Goal: Task Accomplishment & Management: Manage account settings

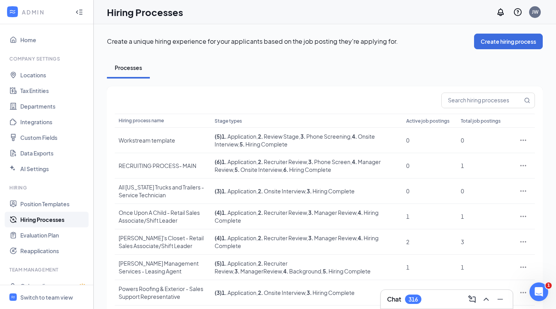
click at [466, 102] on input "text" at bounding box center [482, 100] width 81 height 15
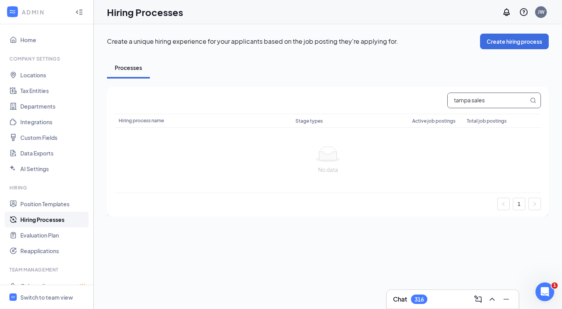
drag, startPoint x: 492, startPoint y: 99, endPoint x: 246, endPoint y: 78, distance: 246.4
click at [247, 78] on div "Processes tampa sales Hiring process name Stage types Active job postings Total…" at bounding box center [328, 136] width 442 height 159
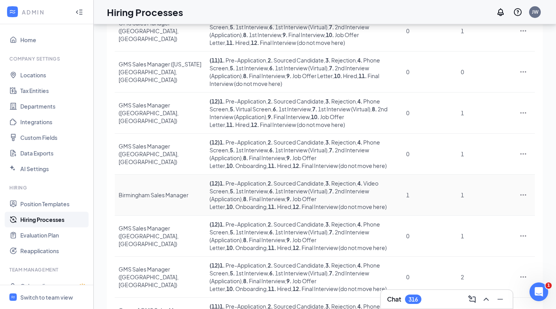
scroll to position [199, 0]
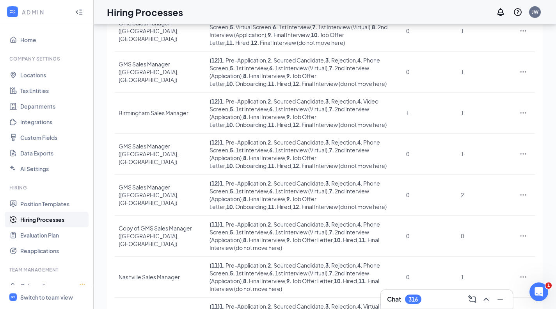
type input "sales manager"
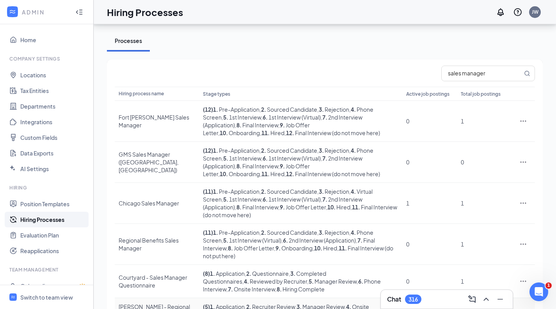
scroll to position [43, 0]
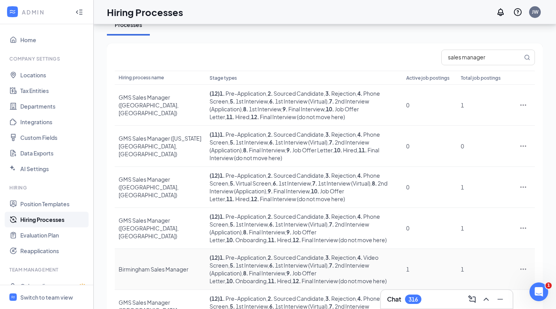
click at [524, 265] on icon "Ellipses" at bounding box center [523, 269] width 8 height 8
click at [470, 286] on span "Duplicate" at bounding box center [466, 283] width 25 height 7
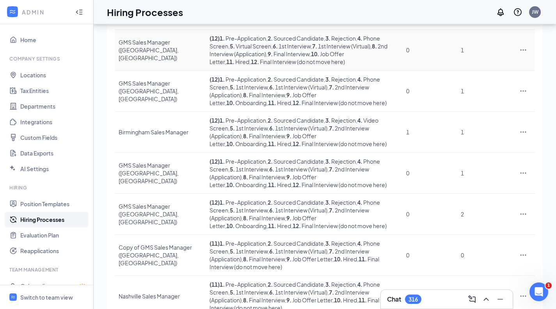
scroll to position [199, 0]
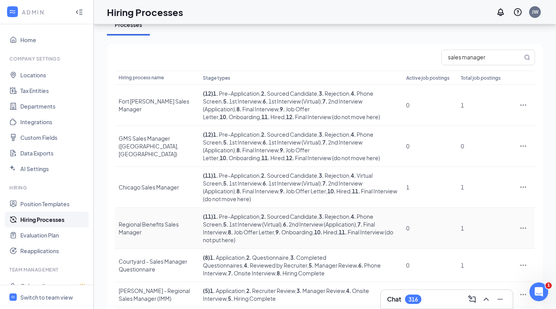
scroll to position [76, 0]
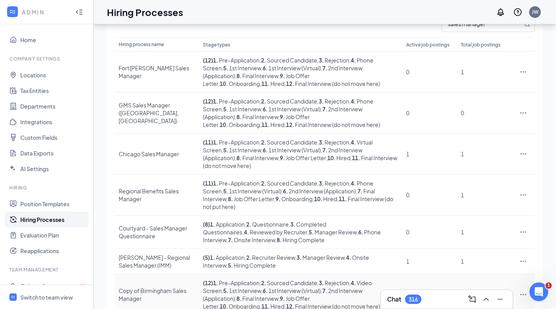
click at [138, 286] on div "Copy of Birmingham Sales Manager" at bounding box center [157, 294] width 76 height 16
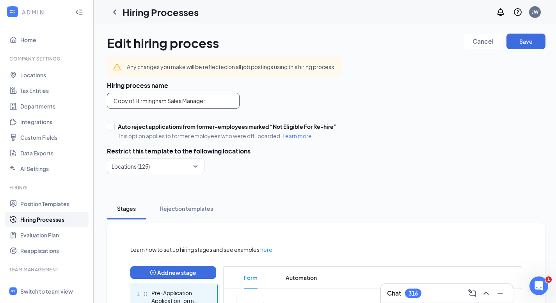
click at [153, 101] on input "Copy of Birmingham Sales Manager" at bounding box center [173, 101] width 133 height 16
drag, startPoint x: 166, startPoint y: 102, endPoint x: 33, endPoint y: 97, distance: 133.1
click at [166, 166] on div at bounding box center [153, 166] width 83 height 12
type input "Tampa Sales Manager"
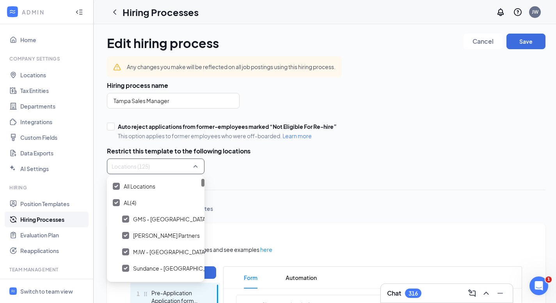
click at [144, 184] on span "All Locations" at bounding box center [140, 186] width 32 height 8
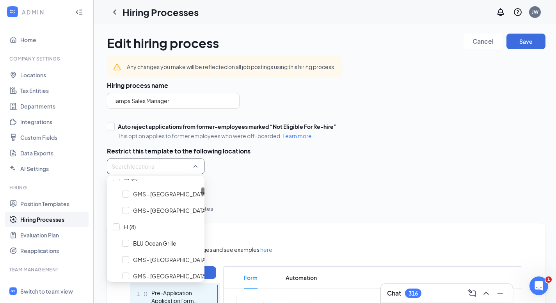
scroll to position [195, 0]
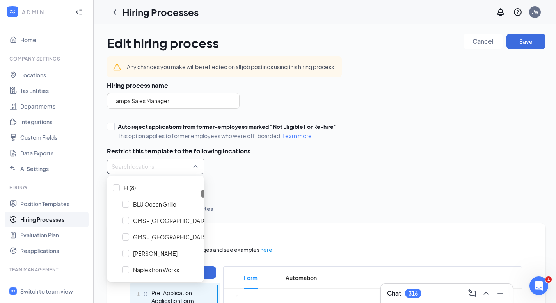
click at [162, 238] on span "GMS - [GEOGRAPHIC_DATA], [GEOGRAPHIC_DATA]" at bounding box center [199, 237] width 133 height 8
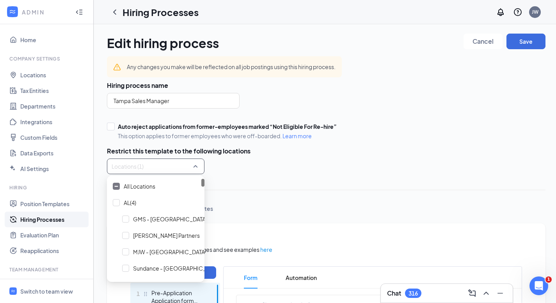
click at [372, 147] on h3 "Restrict this template to the following locations" at bounding box center [326, 151] width 439 height 9
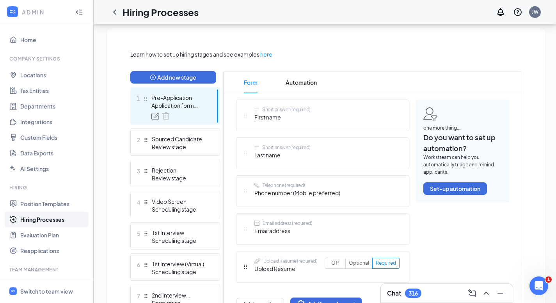
click at [191, 146] on div "Review stage" at bounding box center [180, 147] width 57 height 8
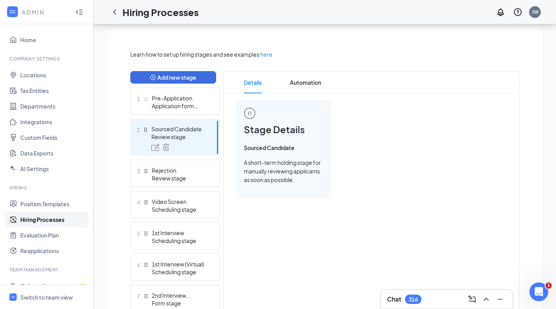
click at [191, 174] on div "Review stage" at bounding box center [180, 178] width 57 height 8
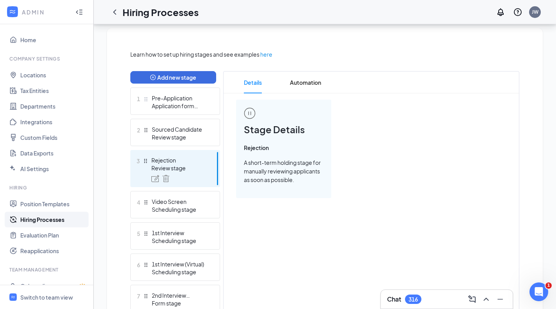
click at [194, 208] on div "Scheduling stage" at bounding box center [180, 209] width 57 height 8
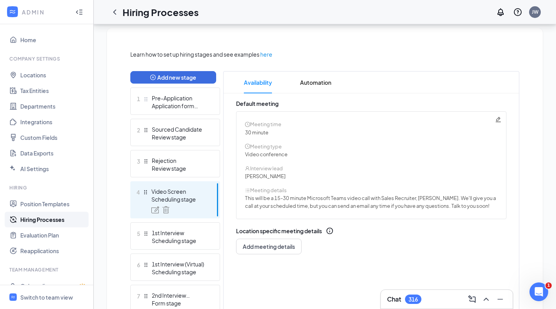
scroll to position [312, 0]
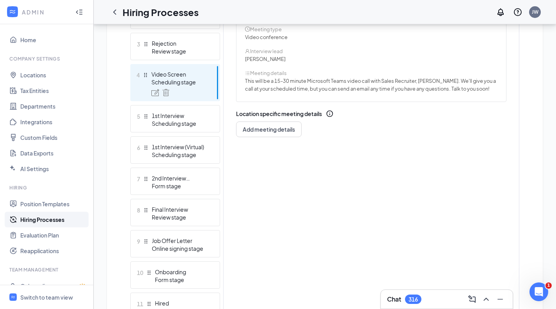
click at [194, 122] on div "Scheduling stage" at bounding box center [180, 123] width 57 height 8
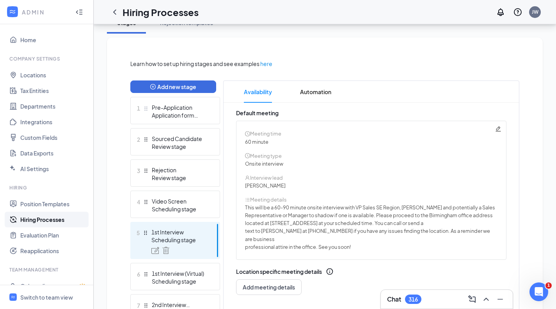
scroll to position [195, 0]
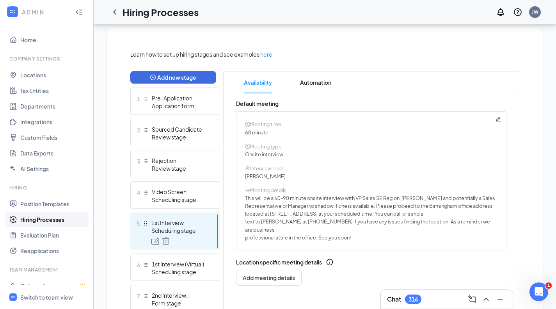
click at [499, 119] on icon "Pencil" at bounding box center [498, 119] width 6 height 6
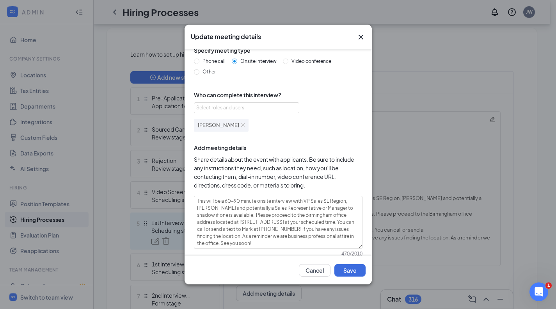
scroll to position [59, 0]
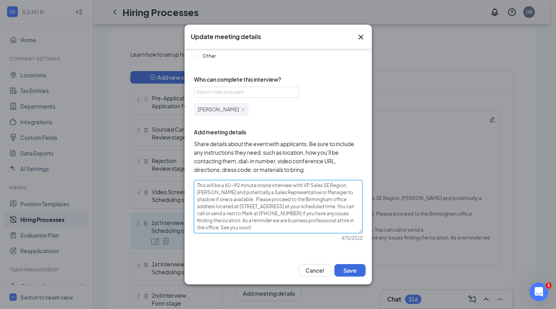
click at [349, 206] on textarea "This will be a 60-90 minute onsite interview with VP Sales SE Region, [PERSON_N…" at bounding box center [278, 206] width 169 height 53
type textarea "This will be a 60-90 minute onsite interview with VP Sales SE Region, [PERSON_N…"
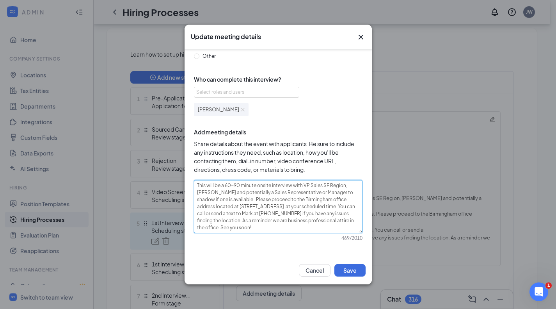
type textarea "This will be a 60-90 minute onsite interview with VP Sales SE Region, [PERSON_N…"
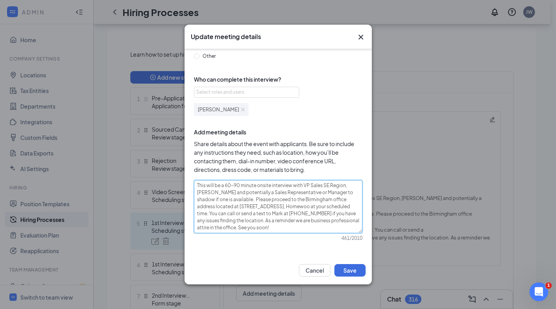
type textarea "This will be a 60-90 minute onsite interview with VP Sales SE Region, [PERSON_N…"
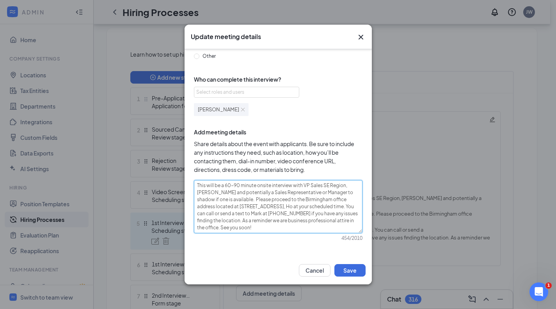
type textarea "This will be a 60-90 minute onsite interview with VP Sales SE Region, [PERSON_N…"
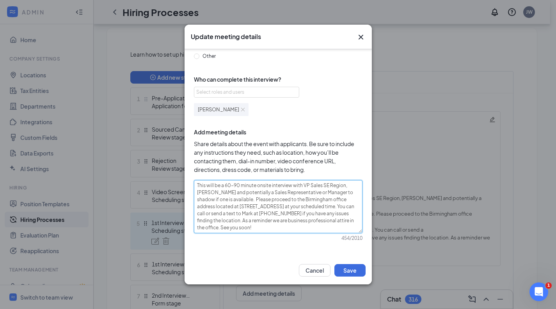
type textarea "This will be a 60-90 minute onsite interview with VP Sales SE Region, [PERSON_N…"
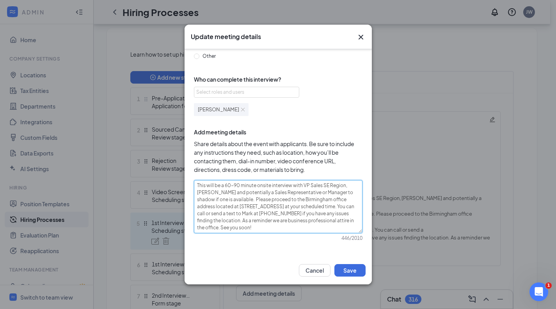
type textarea "This will be a 60-90 minute onsite interview with VP Sales SE Region, [PERSON_N…"
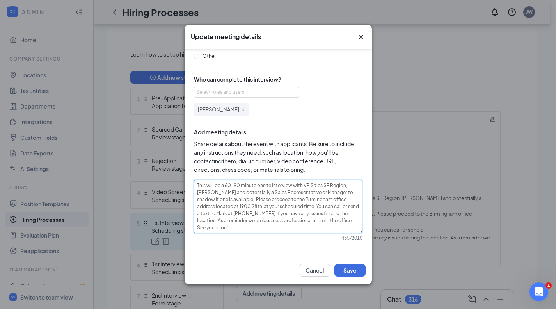
type textarea "This will be a 60-90 minute onsite interview with VP Sales SE Region, [PERSON_N…"
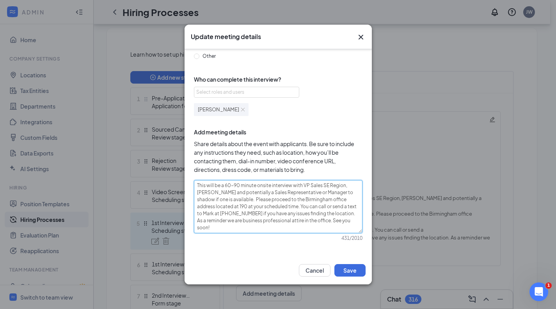
type textarea "This will be a 60-90 minute onsite interview with VP Sales SE Region, [PERSON_N…"
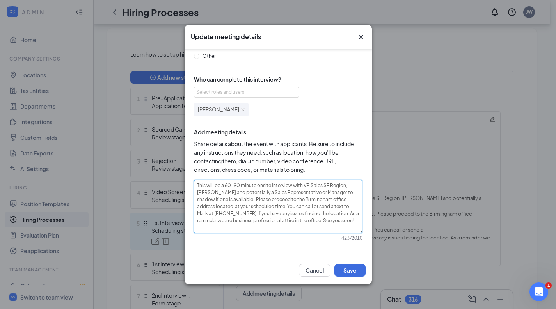
type textarea "This will be a 60-90 minute onsite interview with VP Sales SE Region, [PERSON_N…"
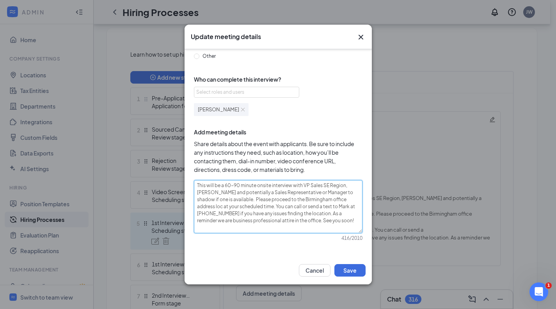
type textarea "This will be a 60-90 minute onsite interview with VP Sales SE Region, [PERSON_N…"
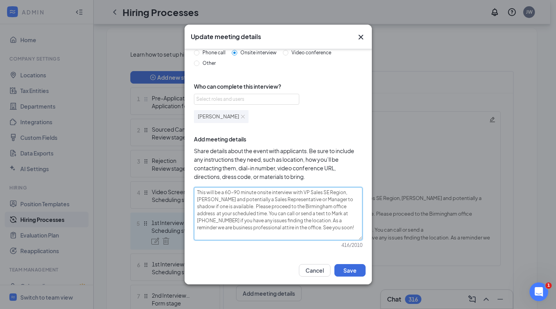
type textarea "This will be a 60-90 minute onsite interview with VP Sales SE Region, [PERSON_N…"
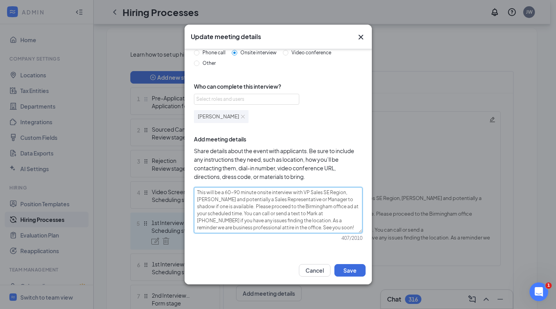
type textarea "This will be a 60-90 minute onsite interview with VP Sales SE Region, [PERSON_N…"
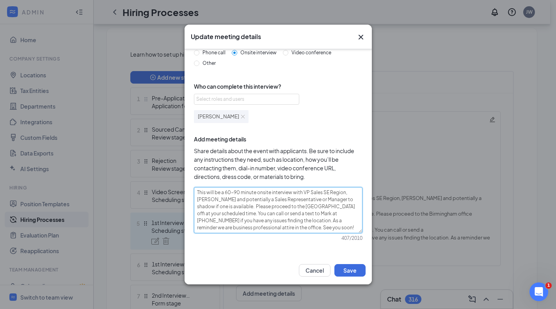
type textarea "This will be a 60-90 minute onsite interview with VP Sales SE Region, [PERSON_N…"
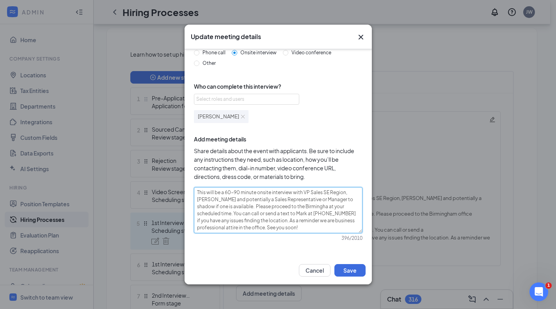
type textarea "This will be a 60-90 minute onsite interview with VP Sales SE Region, [PERSON_N…"
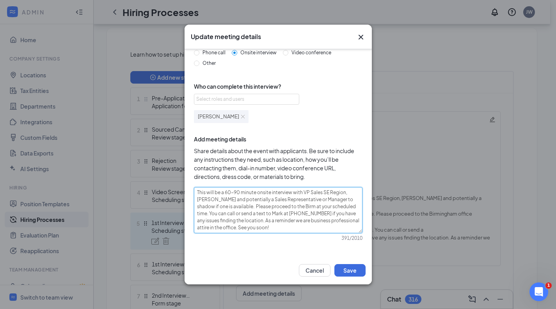
type textarea "This will be a 60-90 minute onsite interview with VP Sales SE Region, [PERSON_N…"
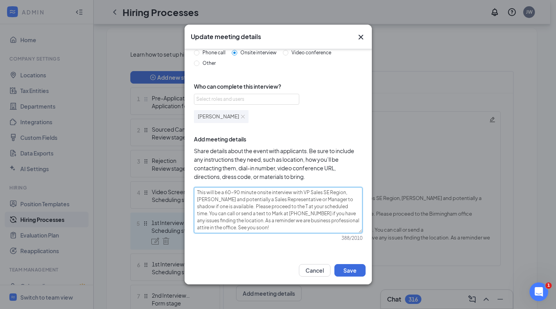
type textarea "This will be a 60-90 minute onsite interview with VP Sales SE Region, [PERSON_N…"
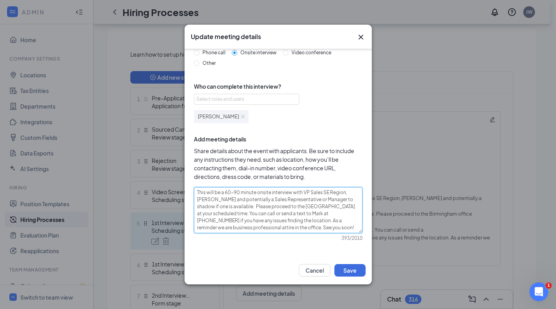
type textarea "This will be a 60-90 minute onsite interview with VP Sales SE Region, [PERSON_N…"
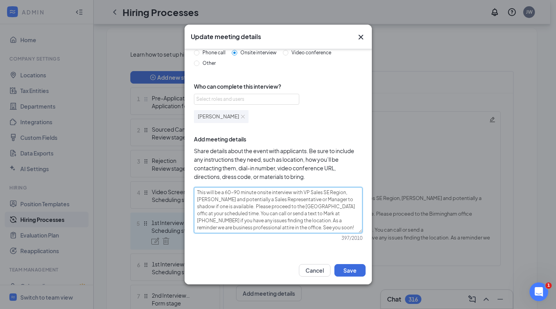
type textarea "This will be a 60-90 minute onsite interview with VP Sales SE Region, [PERSON_N…"
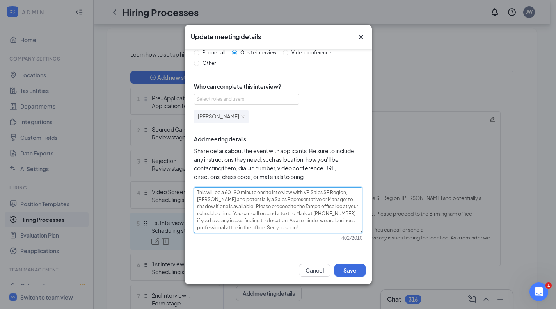
type textarea "This will be a 60-90 minute onsite interview with VP Sales SE Region, [PERSON_N…"
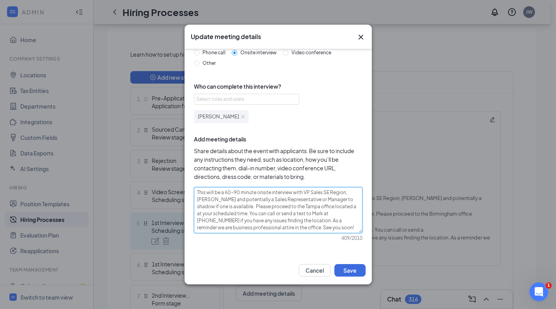
type textarea "This will be a 60-90 minute onsite interview with VP Sales SE Region, [PERSON_N…"
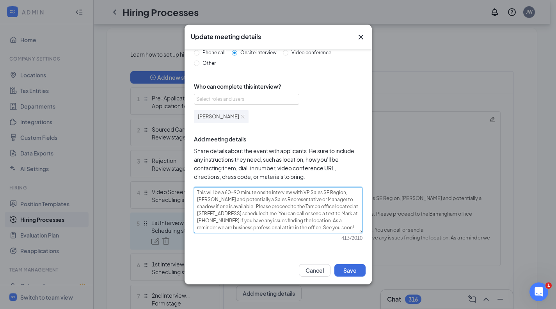
type textarea "This will be a 60-90 minute onsite interview with VP Sales SE Region, [PERSON_N…"
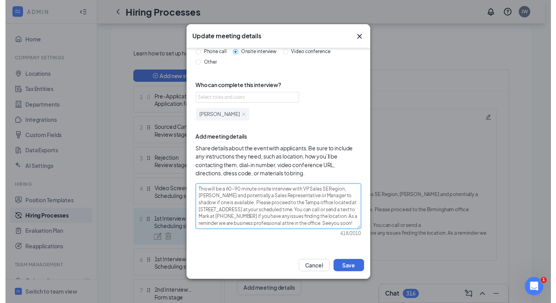
scroll to position [59, 0]
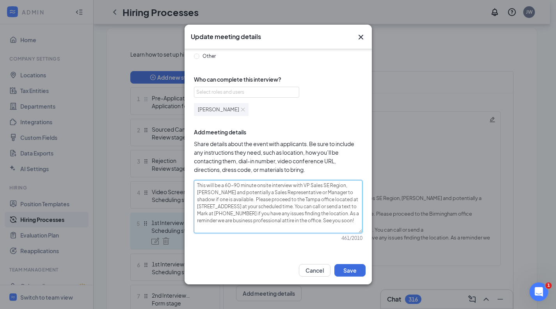
click at [296, 208] on textarea "This will be a 60-90 minute onsite interview with VP Sales SE Region, [PERSON_N…" at bounding box center [278, 206] width 169 height 53
click at [304, 208] on textarea "This will be a 60-90 minute onsite interview with VP Sales SE Region, [PERSON_N…" at bounding box center [278, 206] width 169 height 53
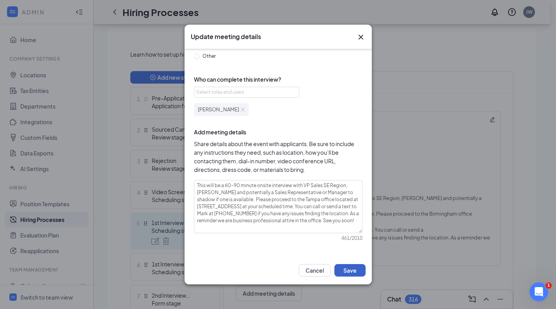
click at [350, 268] on button "Save" at bounding box center [349, 270] width 31 height 12
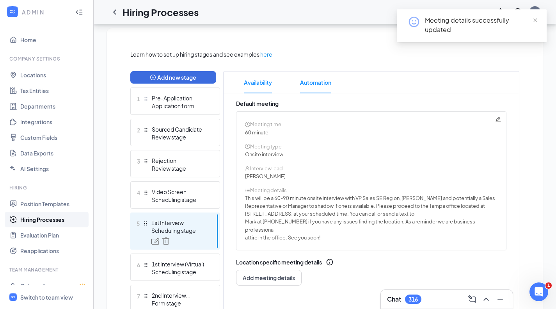
click at [317, 85] on span "Automation" at bounding box center [315, 82] width 31 height 22
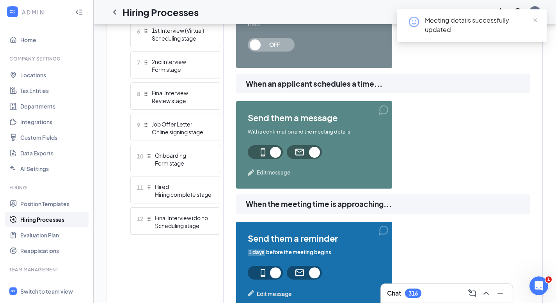
scroll to position [429, 0]
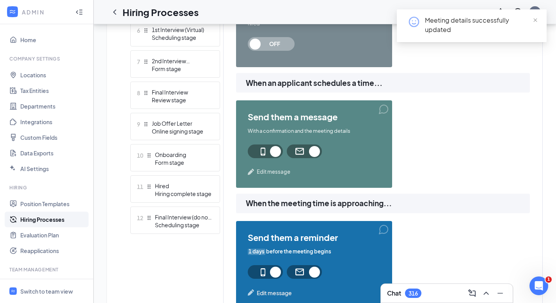
click at [286, 171] on span "Edit message" at bounding box center [274, 172] width 34 height 8
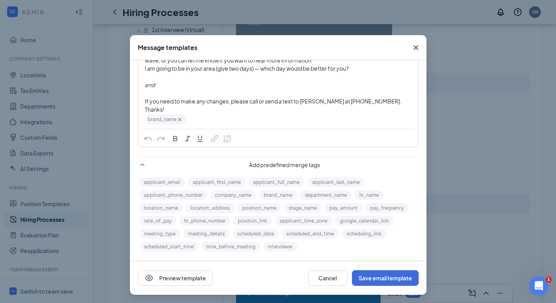
scroll to position [5, 0]
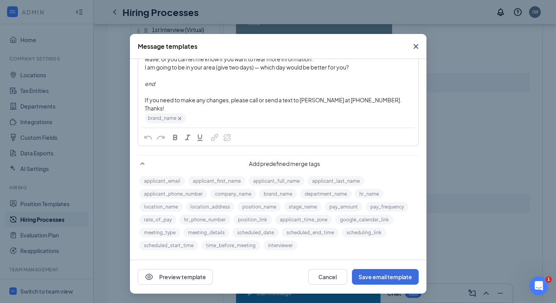
click at [411, 47] on icon "Cross" at bounding box center [415, 46] width 9 height 9
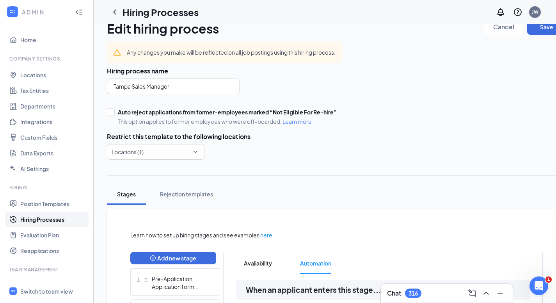
scroll to position [0, 0]
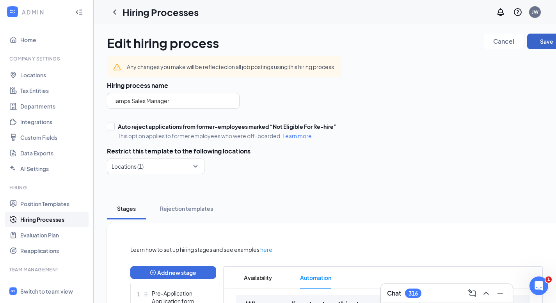
click at [541, 49] on button "Save" at bounding box center [546, 42] width 39 height 16
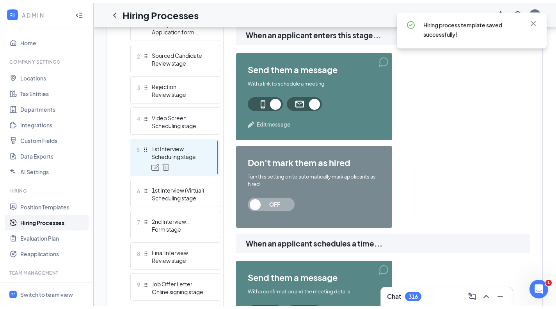
scroll to position [273, 0]
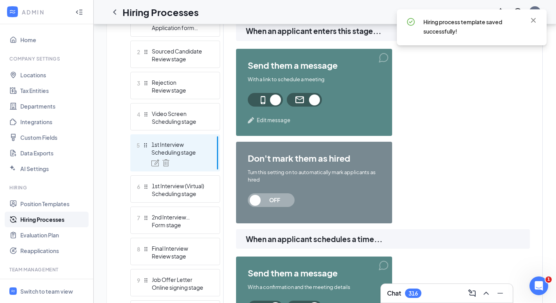
click at [171, 184] on div "1st Interview (Virtual)" at bounding box center [180, 186] width 57 height 8
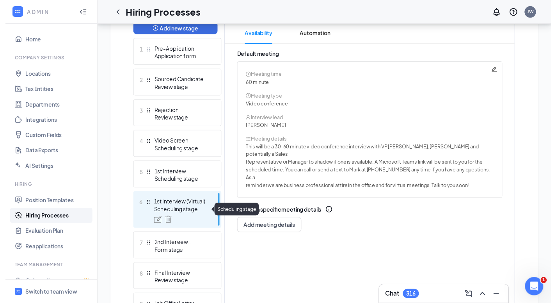
scroll to position [195, 0]
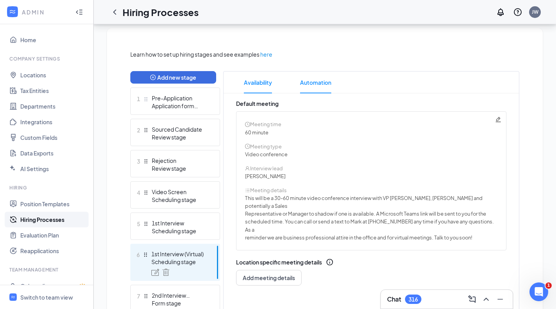
click at [314, 83] on span "Automation" at bounding box center [315, 82] width 31 height 22
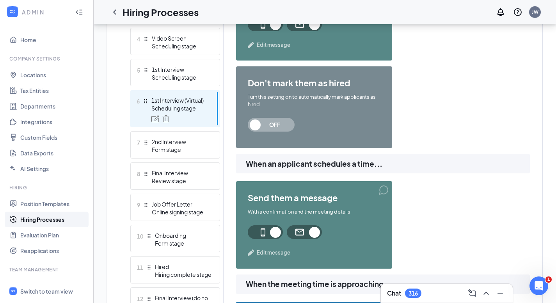
scroll to position [351, 0]
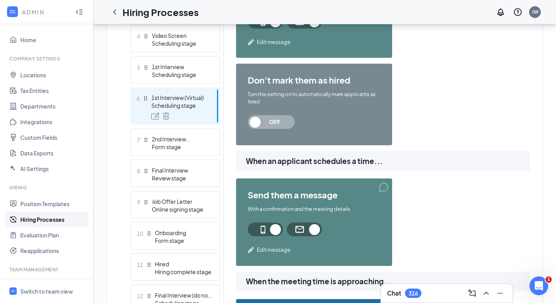
click at [274, 248] on span "Edit message" at bounding box center [274, 250] width 34 height 8
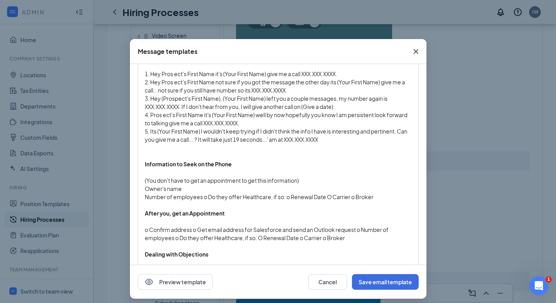
scroll to position [778, 0]
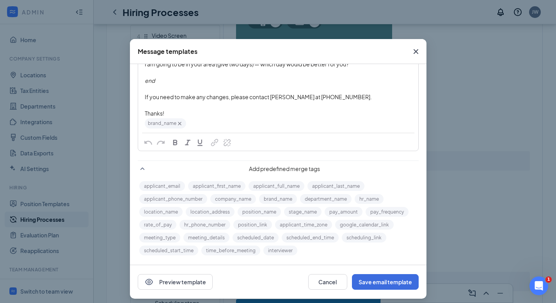
click at [412, 53] on icon "Cross" at bounding box center [415, 51] width 9 height 9
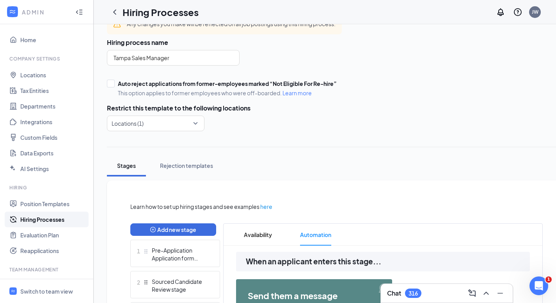
scroll to position [0, 0]
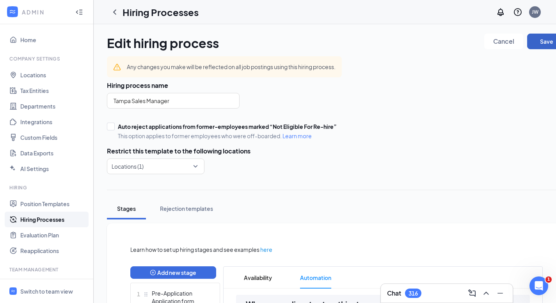
click at [540, 44] on button "Save" at bounding box center [546, 42] width 39 height 16
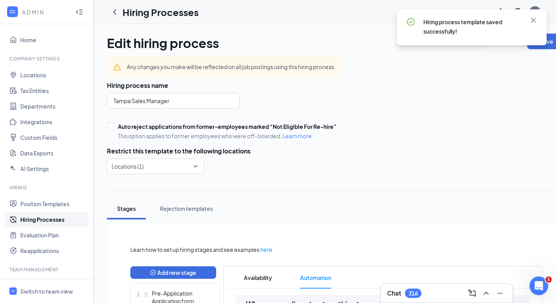
click at [117, 11] on icon "ChevronLeft" at bounding box center [114, 11] width 9 height 9
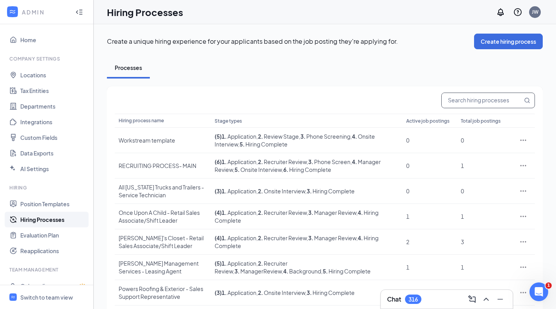
click at [461, 99] on input "text" at bounding box center [482, 100] width 81 height 15
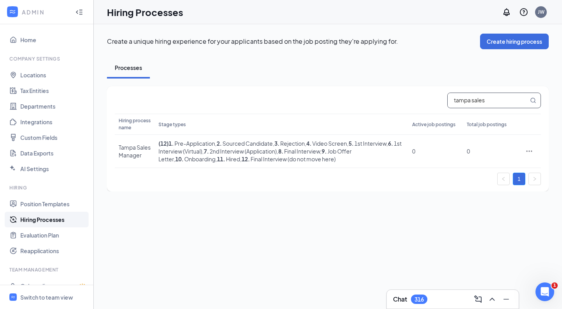
drag, startPoint x: 503, startPoint y: 103, endPoint x: 340, endPoint y: 91, distance: 163.1
click at [339, 91] on div "tampa sales Hiring process name Stage types Active job postings Total job posti…" at bounding box center [328, 138] width 442 height 105
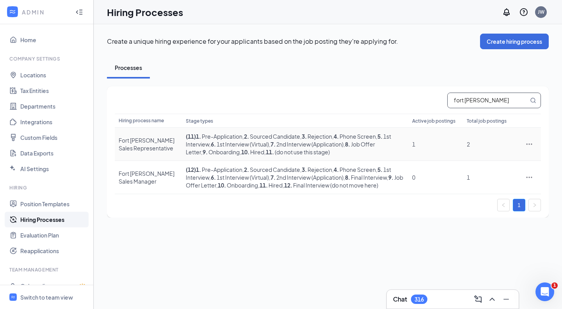
click at [529, 144] on icon "Ellipses" at bounding box center [529, 143] width 6 height 1
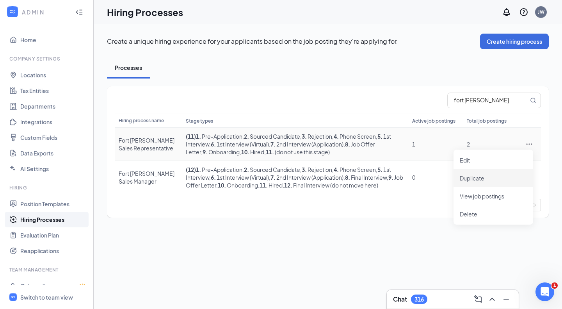
click at [483, 176] on span "Duplicate" at bounding box center [472, 177] width 25 height 7
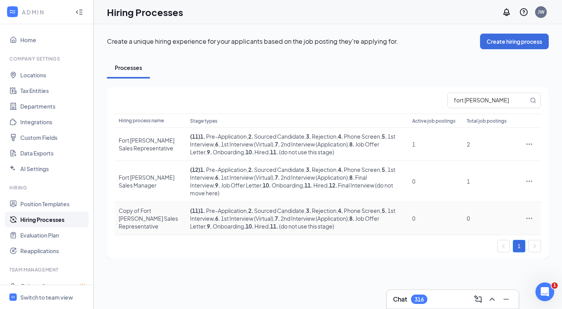
click at [157, 206] on div "Copy of Fort [PERSON_NAME] Sales Representative" at bounding box center [151, 217] width 64 height 23
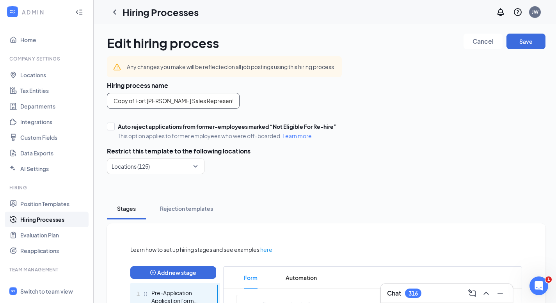
click at [161, 103] on input "Copy of Fort [PERSON_NAME] Sales Representative" at bounding box center [173, 101] width 133 height 16
click at [169, 167] on div at bounding box center [153, 166] width 83 height 12
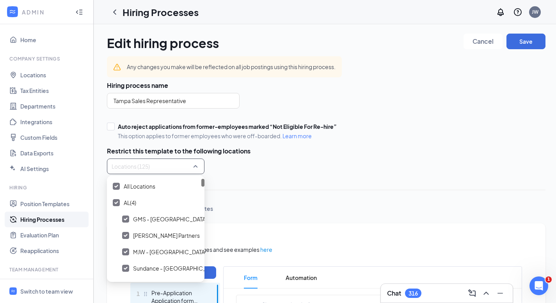
click at [157, 188] on span "All Locations" at bounding box center [155, 186] width 91 height 15
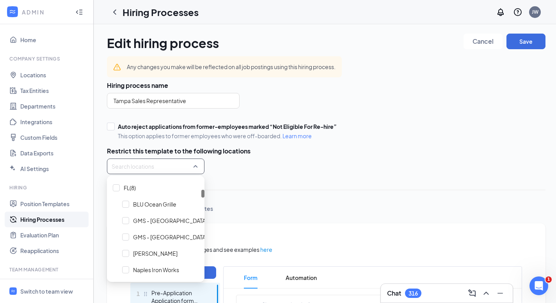
scroll to position [234, 0]
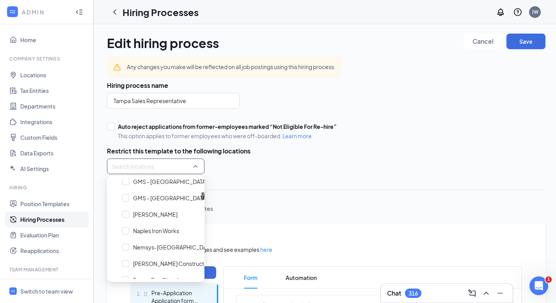
click at [169, 197] on span "GMS - [GEOGRAPHIC_DATA], [GEOGRAPHIC_DATA]" at bounding box center [199, 198] width 133 height 8
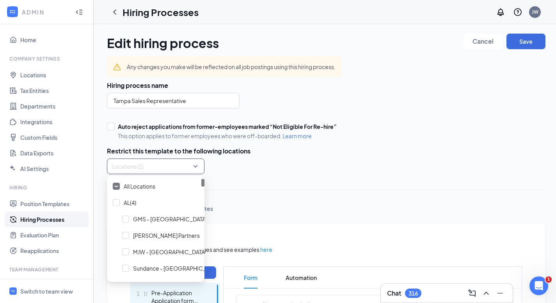
click at [397, 139] on div "Auto reject applications from former-employees marked “Not Eligible For Re-hire…" at bounding box center [326, 131] width 439 height 17
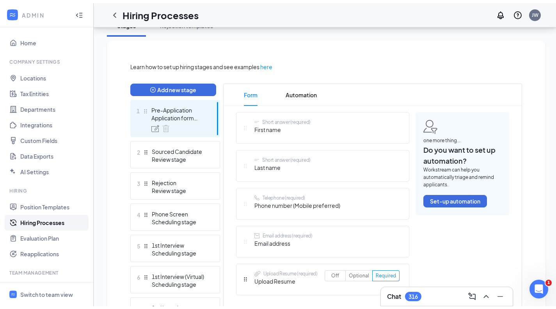
scroll to position [195, 0]
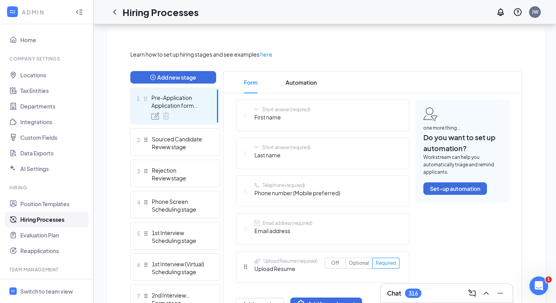
click at [193, 198] on div "Phone Screen" at bounding box center [180, 201] width 57 height 8
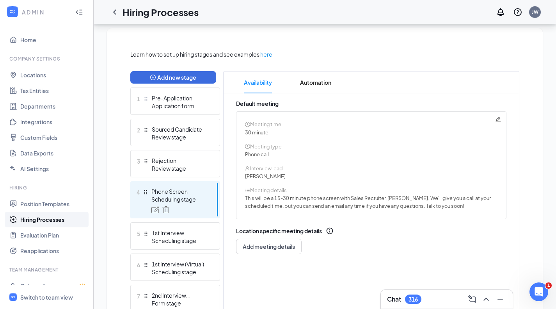
click at [169, 240] on div "Scheduling stage" at bounding box center [180, 240] width 57 height 8
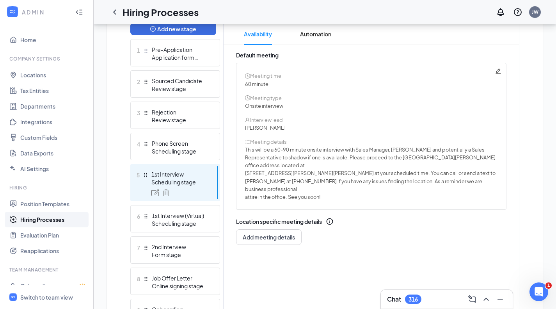
scroll to position [234, 0]
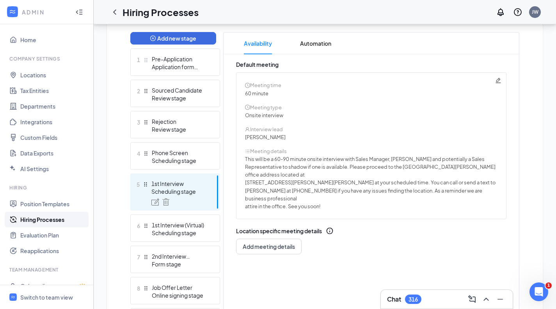
click at [499, 80] on icon "Pencil" at bounding box center [498, 80] width 5 height 5
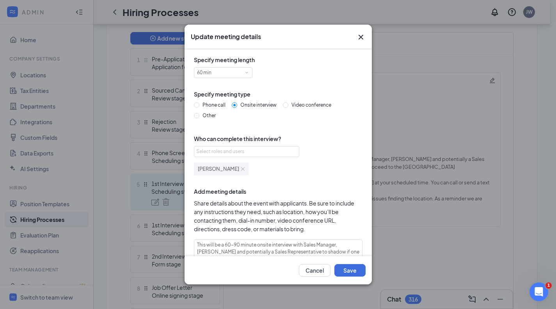
click at [237, 149] on div "Select roles and users" at bounding box center [244, 151] width 96 height 8
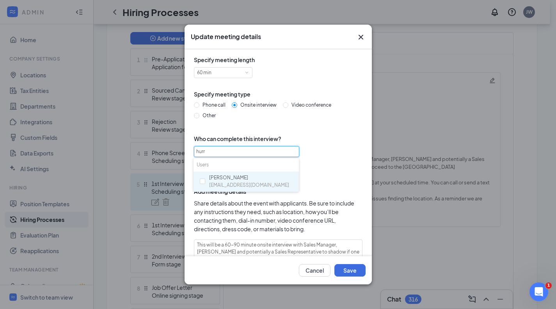
click at [203, 181] on input "checkbox" at bounding box center [202, 180] width 5 height 5
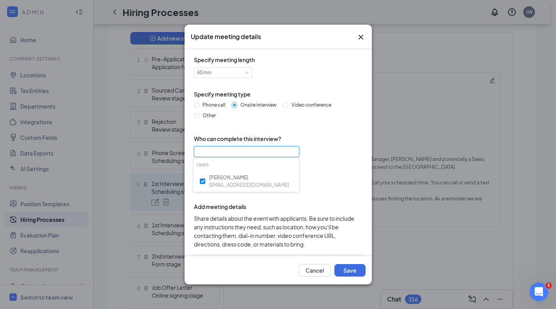
click at [317, 151] on div "Select roles and users hurr [PERSON_NAME] or [PERSON_NAME]" at bounding box center [278, 168] width 169 height 44
click at [241, 168] on img at bounding box center [243, 169] width 4 height 4
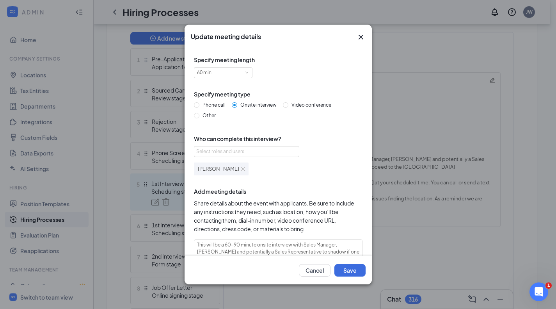
scroll to position [59, 0]
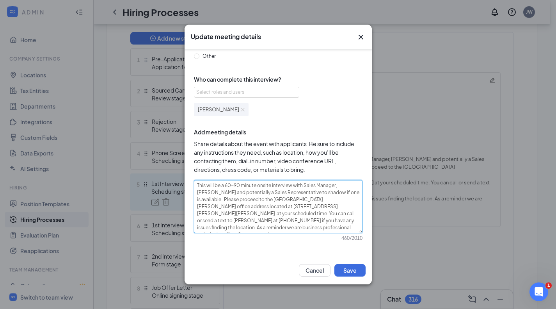
click at [334, 186] on textarea "This will be a 60-90 minute onsite interview with Sales Manager, [PERSON_NAME] …" at bounding box center [278, 206] width 169 height 53
click at [340, 186] on textarea "This will be a 60-90 minute onsite interview with VP Sales, [PERSON_NAME] and p…" at bounding box center [278, 206] width 169 height 53
click at [301, 208] on textarea "This will be a 60-90 minute onsite interview with VP Sales, [PERSON_NAME] and p…" at bounding box center [278, 206] width 169 height 53
drag, startPoint x: 274, startPoint y: 214, endPoint x: 303, endPoint y: 213, distance: 29.3
click at [274, 214] on textarea "This will be a 60-90 minute onsite interview with VP Sales, [PERSON_NAME] and p…" at bounding box center [278, 206] width 169 height 53
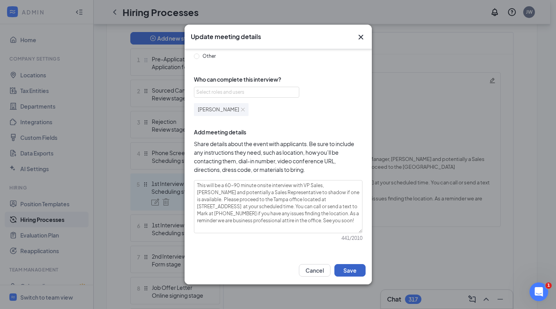
click at [347, 272] on button "Save" at bounding box center [349, 270] width 31 height 12
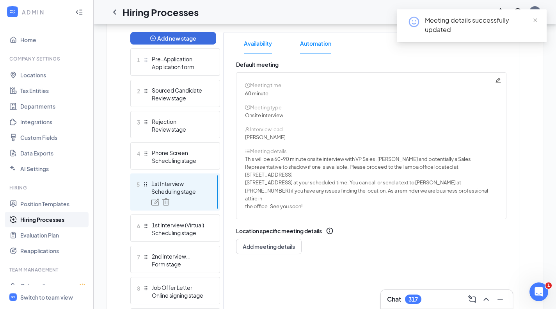
click at [321, 46] on span "Automation" at bounding box center [315, 43] width 31 height 22
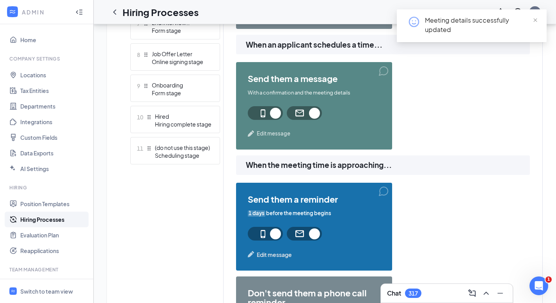
scroll to position [468, 0]
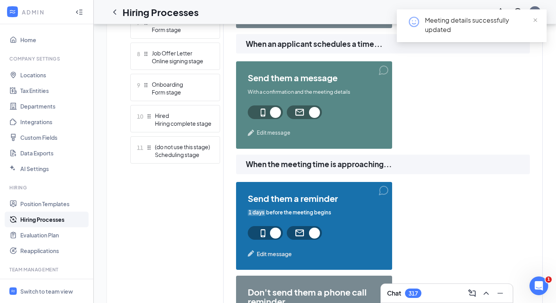
click at [284, 133] on span "Edit message" at bounding box center [274, 133] width 34 height 8
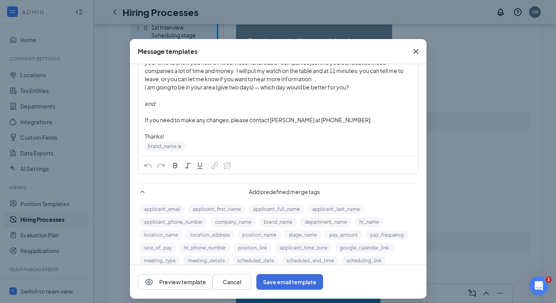
scroll to position [739, 0]
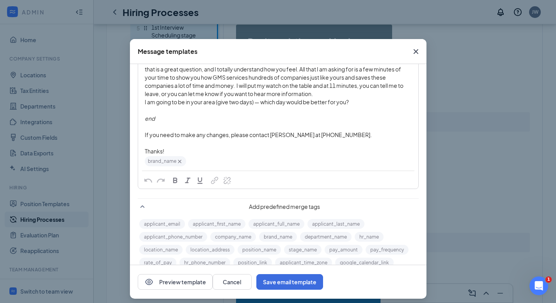
click at [346, 140] on div "Edit text" at bounding box center [278, 143] width 267 height 8
click at [354, 135] on div "If you need to make any changes, please contact [PERSON_NAME] at [PHONE_NUMBER]." at bounding box center [278, 135] width 267 height 8
click at [323, 282] on button "Save email template" at bounding box center [289, 282] width 67 height 16
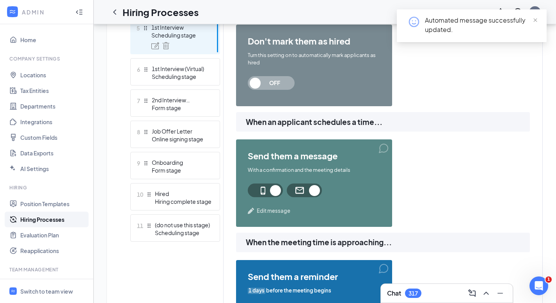
click at [269, 213] on span "Edit message" at bounding box center [274, 211] width 34 height 8
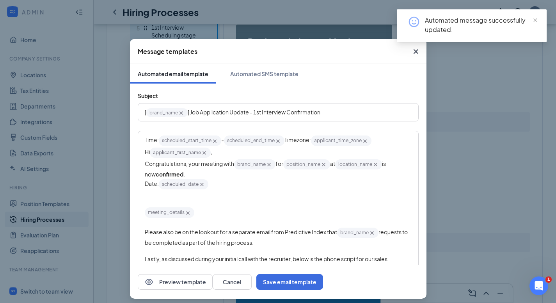
click at [279, 77] on div "Automated SMS template" at bounding box center [264, 74] width 68 height 8
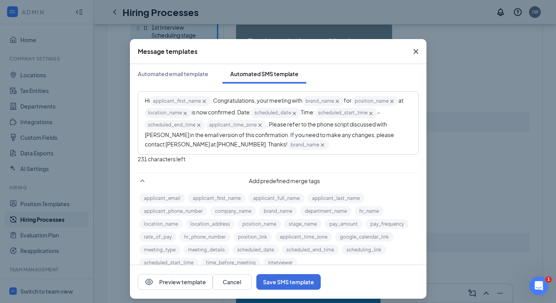
click at [179, 145] on span ". Please refer to the phone script discussed with [PERSON_NAME] in the email ve…" at bounding box center [270, 134] width 250 height 27
click at [321, 284] on button "Save SMS template" at bounding box center [288, 282] width 64 height 16
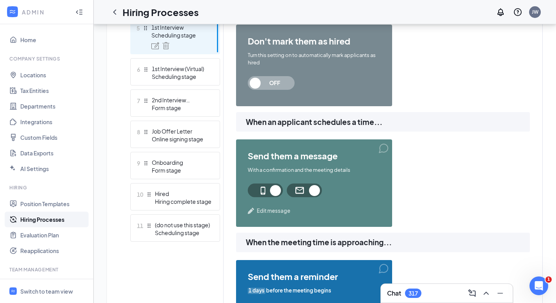
scroll to position [507, 0]
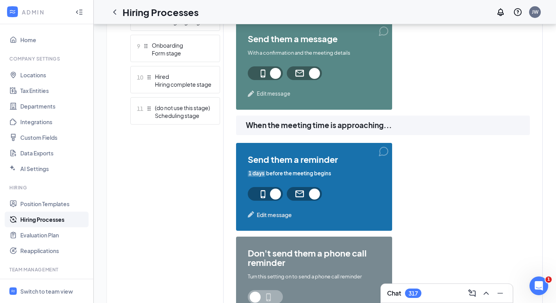
click at [283, 210] on div "send them a reminder 1 days before the meeting begins Edit message" at bounding box center [314, 187] width 156 height 88
click at [282, 211] on span "Edit message" at bounding box center [274, 214] width 35 height 9
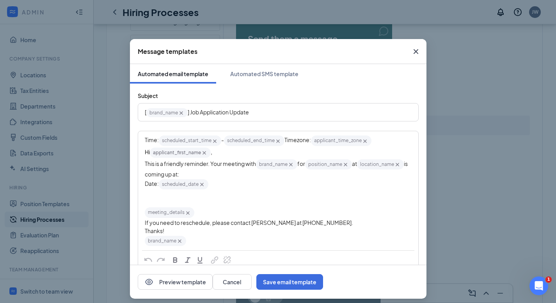
click at [325, 227] on div "If you need to reschedule, please contact [PERSON_NAME] at [PHONE_NUMBER]." at bounding box center [278, 223] width 267 height 8
click at [323, 282] on button "Save email template" at bounding box center [289, 282] width 67 height 16
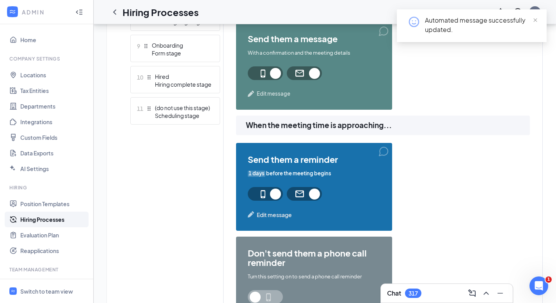
click at [280, 213] on span "Edit message" at bounding box center [274, 214] width 35 height 9
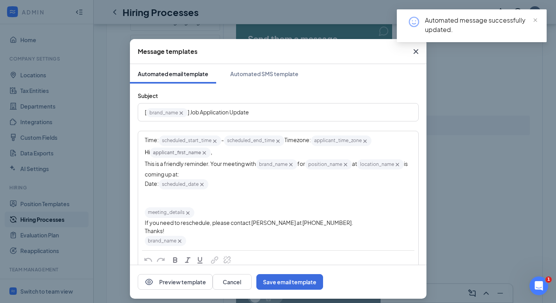
click at [283, 76] on div "Automated SMS template" at bounding box center [264, 74] width 68 height 8
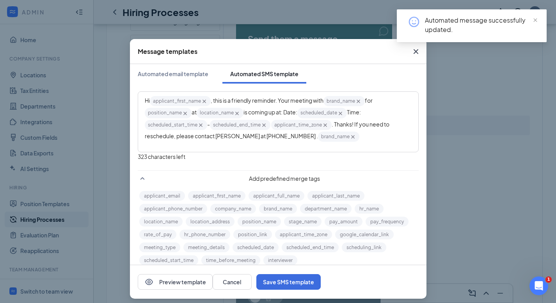
click at [279, 138] on span ". Thanks! If you need to reschedule, please contact [PERSON_NAME] at [PHONE_NUM…" at bounding box center [267, 130] width 245 height 19
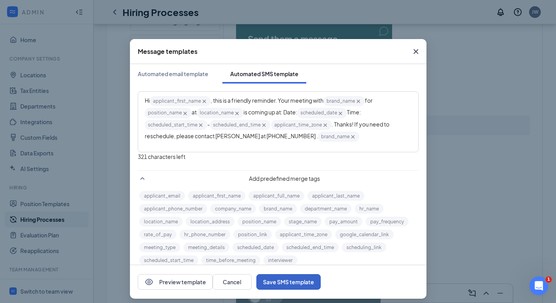
click at [321, 279] on button "Save SMS template" at bounding box center [288, 282] width 64 height 16
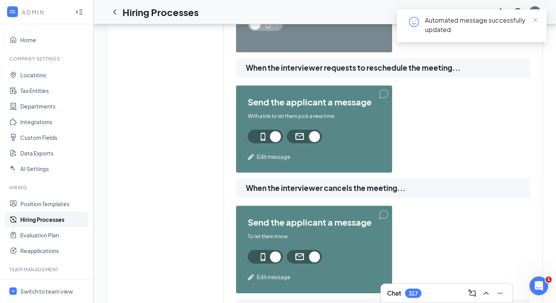
scroll to position [780, 0]
click at [281, 156] on span "Edit message" at bounding box center [274, 157] width 34 height 8
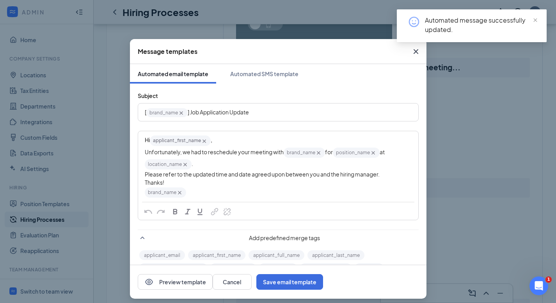
click at [411, 52] on icon "Cross" at bounding box center [415, 51] width 9 height 9
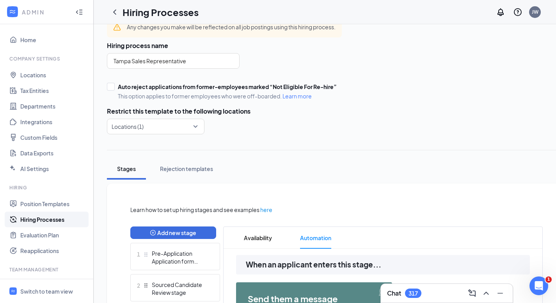
scroll to position [0, 0]
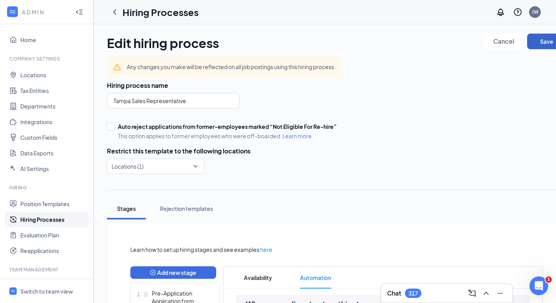
click at [549, 44] on button "Save" at bounding box center [546, 42] width 39 height 16
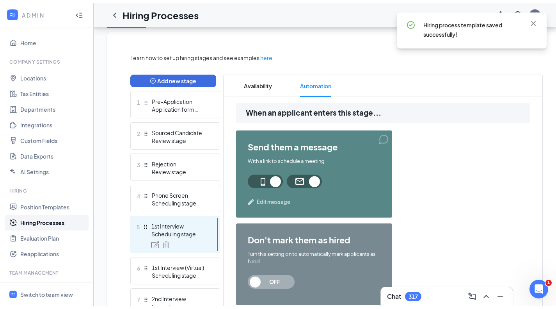
scroll to position [195, 0]
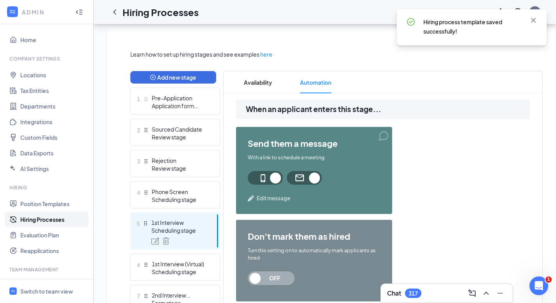
click at [179, 270] on div "Scheduling stage" at bounding box center [180, 272] width 57 height 8
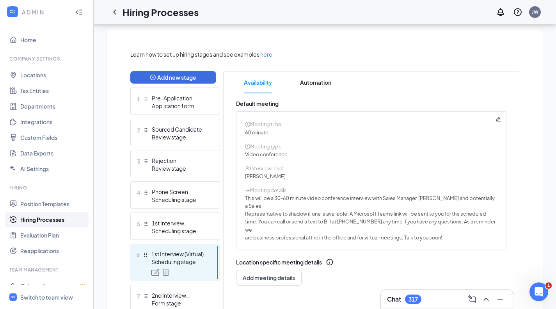
click at [318, 81] on span "Automation" at bounding box center [315, 82] width 31 height 22
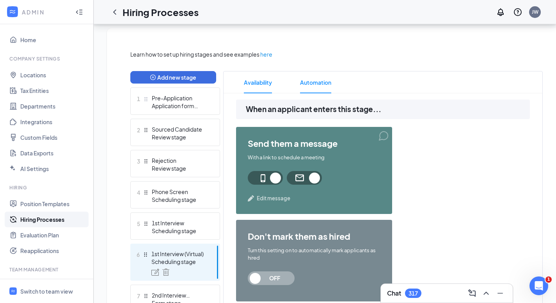
click at [271, 84] on span "Availability" at bounding box center [258, 82] width 28 height 22
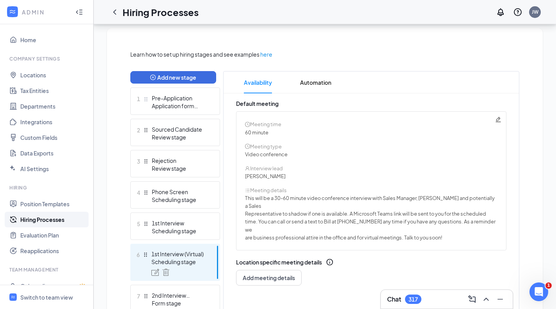
click at [499, 119] on icon "Pencil" at bounding box center [498, 119] width 5 height 5
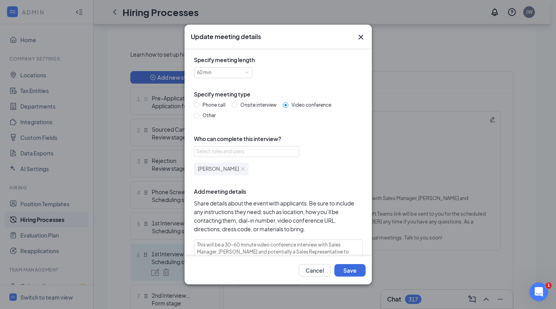
click at [227, 151] on div "Select roles and users" at bounding box center [244, 151] width 96 height 8
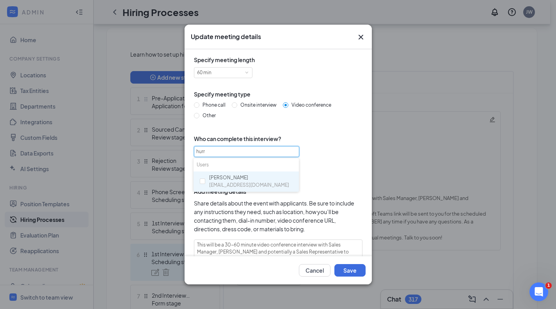
click at [201, 183] on input "checkbox" at bounding box center [202, 180] width 5 height 5
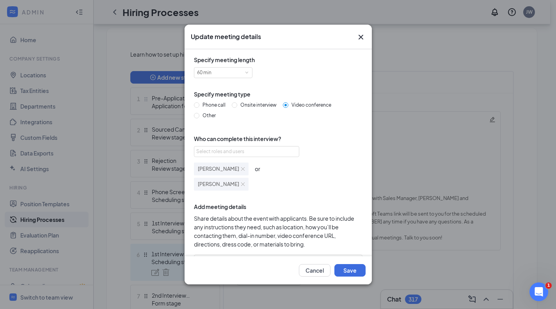
click at [312, 159] on div "Select roles and users [PERSON_NAME] or [PERSON_NAME]" at bounding box center [278, 168] width 169 height 44
click at [241, 170] on img at bounding box center [243, 169] width 4 height 4
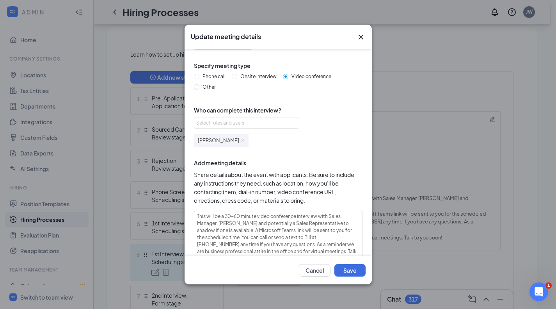
scroll to position [59, 0]
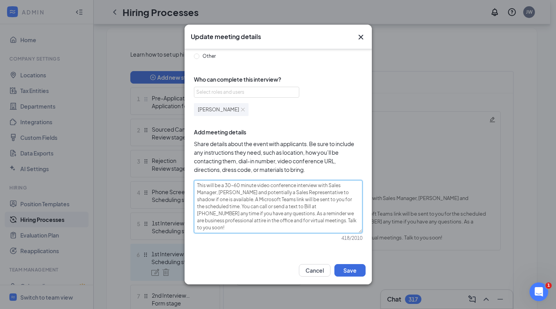
click at [235, 194] on textarea "This will be a 30-60 minute video conference interview with Sales Manager, [PER…" at bounding box center [278, 206] width 169 height 53
click at [216, 193] on textarea "This will be a 30-60 minute video conference interview with Sales Manager, [PER…" at bounding box center [278, 206] width 169 height 53
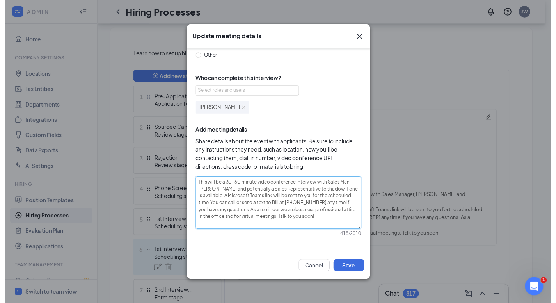
scroll to position [52, 0]
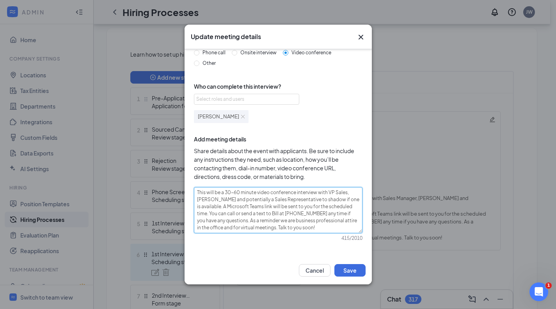
click at [317, 215] on textarea "This will be a 30-60 minute video conference interview with VP Sales, [PERSON_N…" at bounding box center [278, 210] width 169 height 46
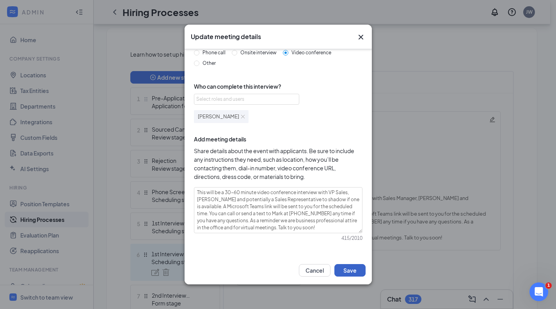
click at [343, 268] on button "Save" at bounding box center [349, 270] width 31 height 12
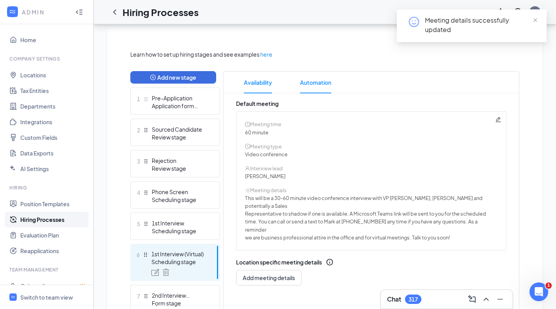
click at [322, 83] on span "Automation" at bounding box center [315, 82] width 31 height 22
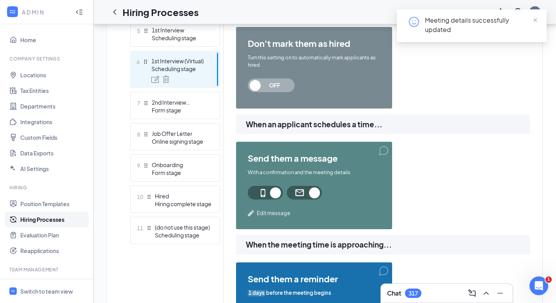
scroll to position [390, 0]
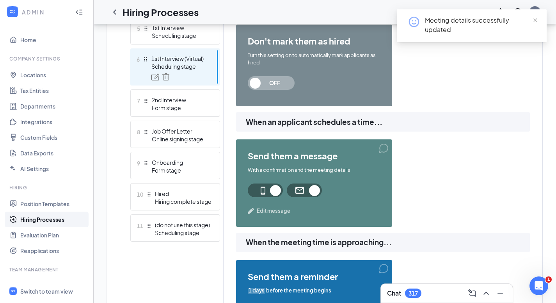
click at [275, 215] on div "send them a message With a confirmation and the meeting details Edit message" at bounding box center [314, 182] width 156 height 87
click at [277, 210] on span "Edit message" at bounding box center [274, 211] width 34 height 8
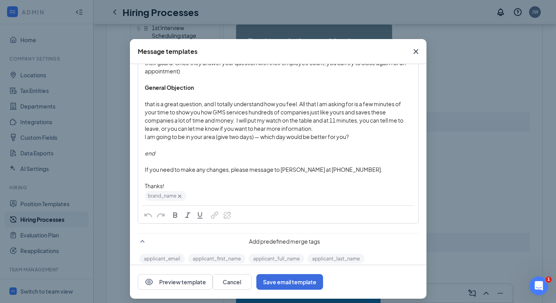
scroll to position [741, 0]
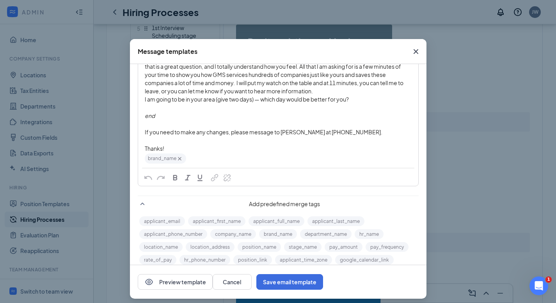
click at [355, 135] on div "If you need to make any changes, please message to [PERSON_NAME] at [PHONE_NUMB…" at bounding box center [278, 132] width 267 height 8
drag, startPoint x: 359, startPoint y: 134, endPoint x: 279, endPoint y: 136, distance: 79.6
click at [279, 136] on div "If you need to make any changes, please message to [PERSON_NAME] at [PHONE_NUMB…" at bounding box center [278, 132] width 267 height 8
copy span "[PERSON_NAME] at [PHONE_NUMBER]."
click at [323, 283] on button "Save email template" at bounding box center [289, 282] width 67 height 16
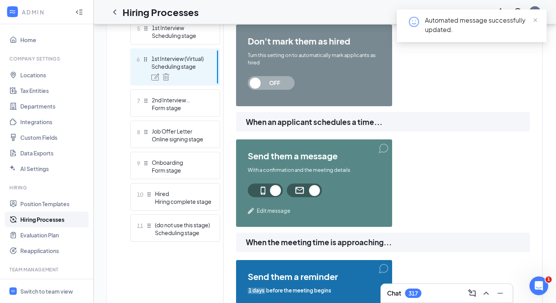
click at [277, 213] on span "Edit message" at bounding box center [274, 211] width 34 height 8
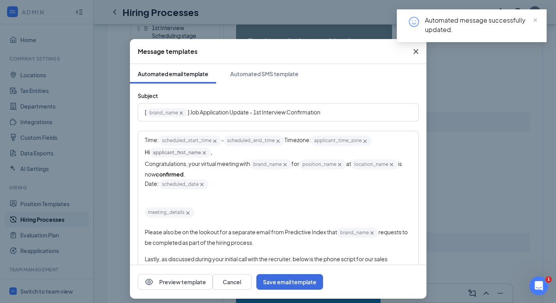
click at [268, 71] on div "Automated SMS template" at bounding box center [264, 74] width 68 height 8
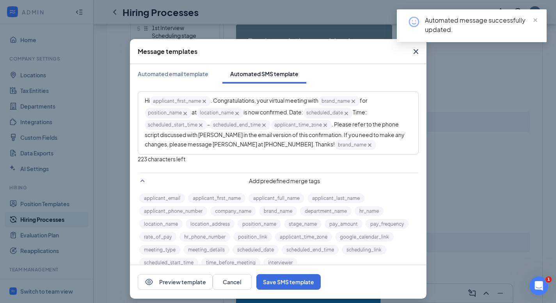
click at [250, 146] on span ". Please refer to the phone script discussed with [PERSON_NAME] in the email ve…" at bounding box center [275, 134] width 261 height 27
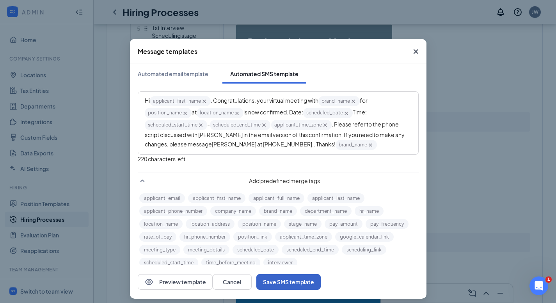
click at [321, 280] on button "Save SMS template" at bounding box center [288, 282] width 64 height 16
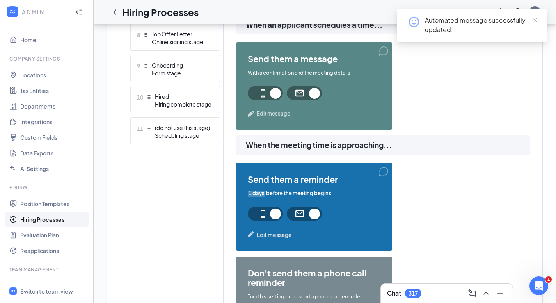
scroll to position [546, 0]
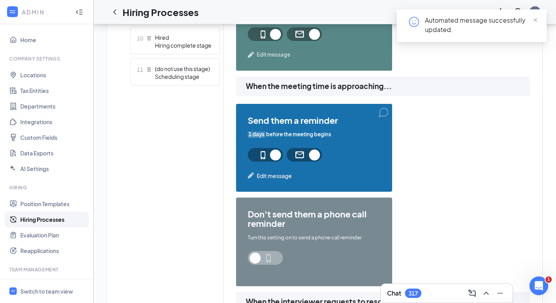
click at [284, 173] on span "Edit message" at bounding box center [274, 175] width 35 height 9
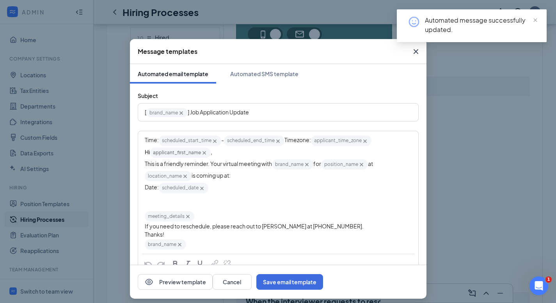
click at [337, 226] on div "If you need to reschedule, please reach out to [PERSON_NAME] at [PHONE_NUMBER]." at bounding box center [278, 226] width 267 height 8
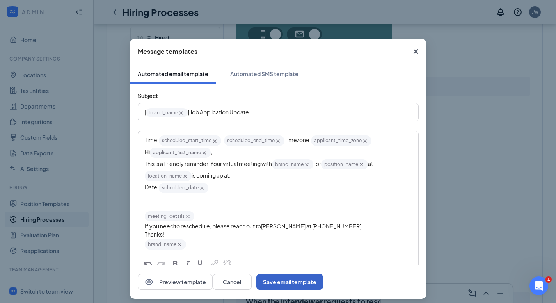
click at [323, 282] on button "Save email template" at bounding box center [289, 282] width 67 height 16
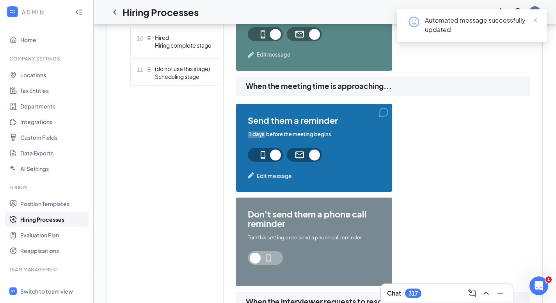
click at [281, 174] on span "Edit message" at bounding box center [274, 175] width 35 height 9
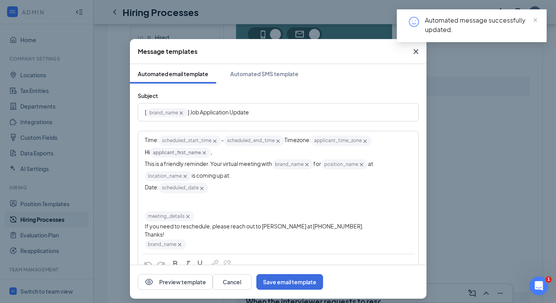
click at [282, 73] on div "Automated SMS template" at bounding box center [264, 74] width 68 height 8
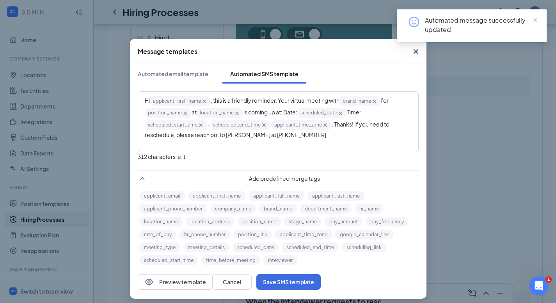
click at [289, 135] on span ". Thanks! If you need to reschedule, please reach out to [PERSON_NAME] at [PHON…" at bounding box center [267, 130] width 245 height 18
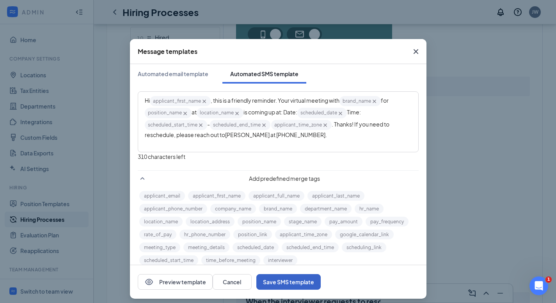
click at [321, 280] on button "Save SMS template" at bounding box center [288, 282] width 64 height 16
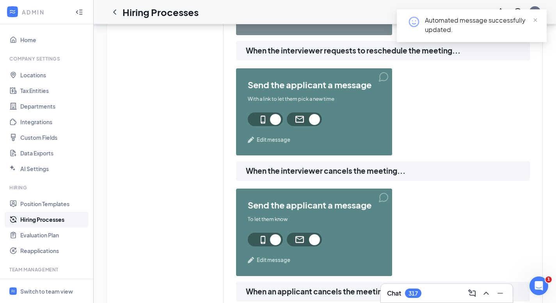
scroll to position [819, 0]
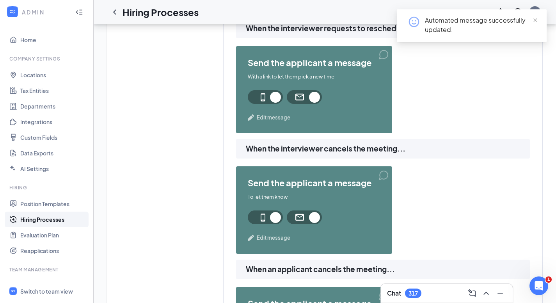
click at [277, 117] on span "Edit message" at bounding box center [274, 118] width 34 height 8
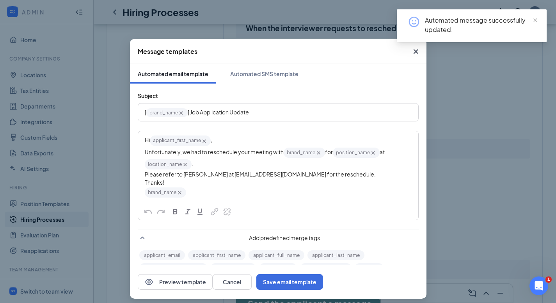
click at [267, 72] on div "Automated SMS template" at bounding box center [264, 74] width 68 height 8
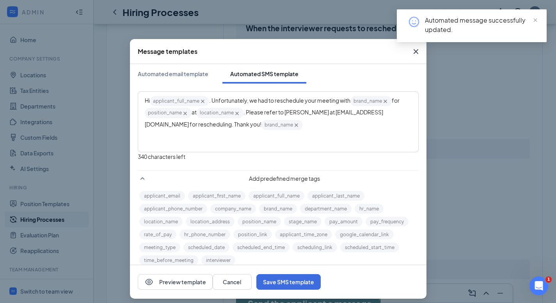
click at [413, 51] on icon "Cross" at bounding box center [415, 51] width 5 height 5
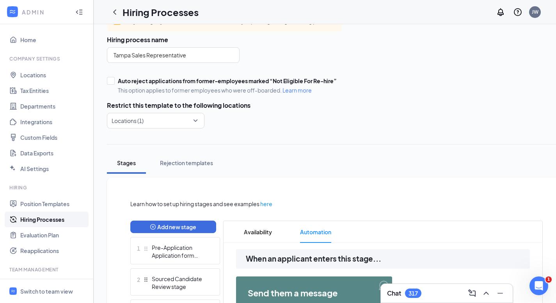
scroll to position [0, 0]
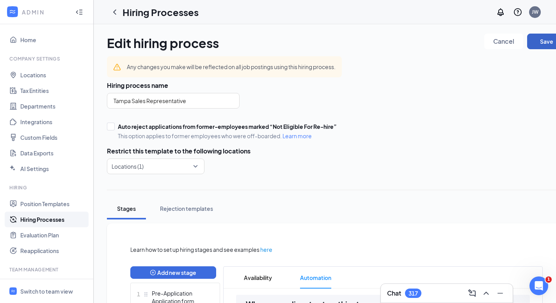
click at [552, 42] on button "Save" at bounding box center [546, 42] width 39 height 16
click at [114, 9] on icon "ChevronLeft" at bounding box center [114, 11] width 9 height 9
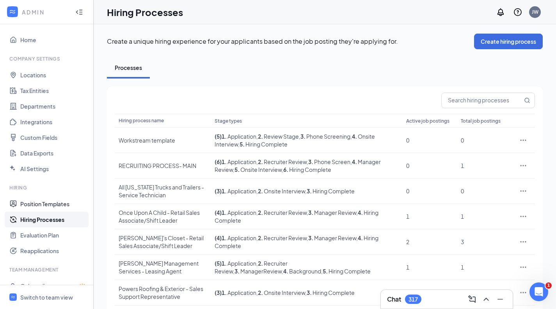
click at [64, 201] on link "Position Templates" at bounding box center [53, 204] width 67 height 16
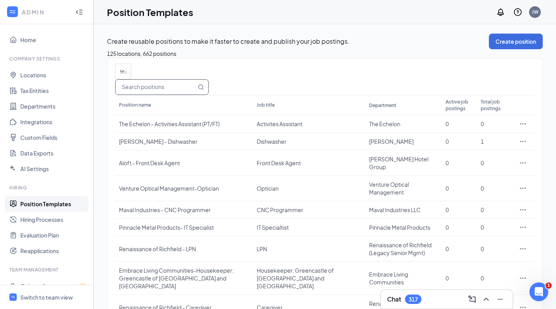
click at [196, 94] on input "text" at bounding box center [155, 87] width 81 height 15
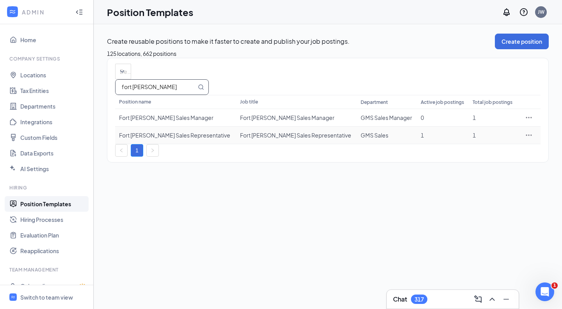
click at [524, 139] on div at bounding box center [529, 135] width 16 height 8
click at [527, 139] on icon "Ellipses" at bounding box center [529, 135] width 8 height 8
click at [483, 189] on span "Duplicate" at bounding box center [471, 189] width 25 height 7
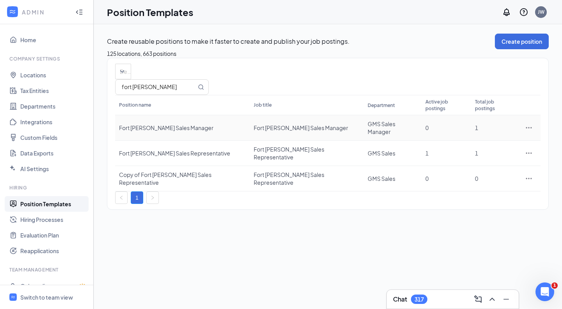
click at [530, 131] on icon "Ellipses" at bounding box center [529, 128] width 8 height 8
click at [487, 173] on span "Duplicate" at bounding box center [492, 171] width 67 height 9
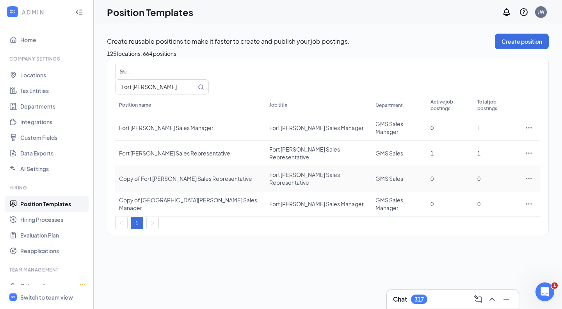
click at [194, 174] on div "Copy of Fort [PERSON_NAME] Sales Representative" at bounding box center [190, 178] width 142 height 8
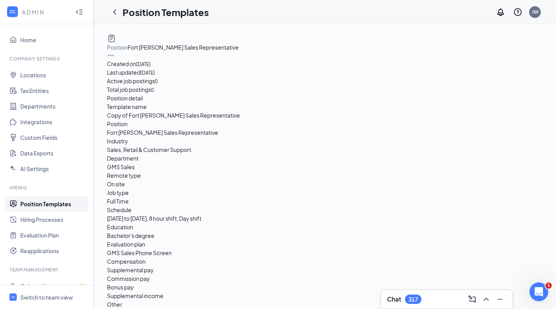
click at [115, 52] on icon "Ellipses" at bounding box center [111, 56] width 8 height 8
click at [489, 62] on span "Edit" at bounding box center [487, 61] width 67 height 9
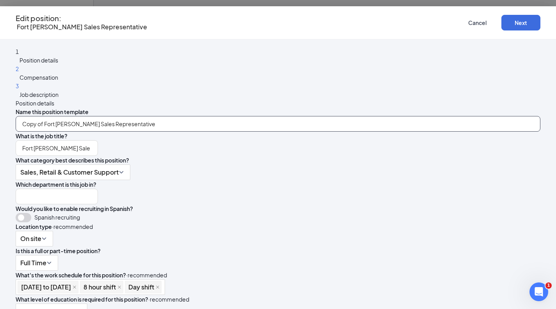
drag, startPoint x: 221, startPoint y: 96, endPoint x: 64, endPoint y: 72, distance: 159.1
click at [64, 73] on div "1 Position details 2 Compensation 3 Job description Position details Name this …" at bounding box center [278, 211] width 525 height 329
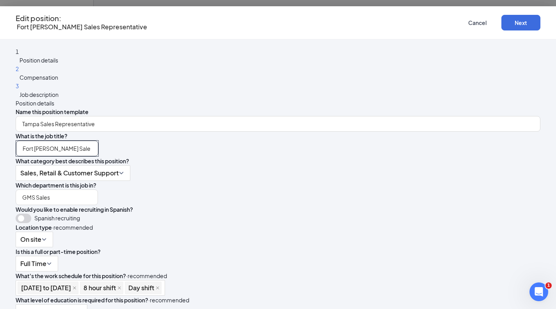
drag, startPoint x: 199, startPoint y: 139, endPoint x: 110, endPoint y: 123, distance: 90.7
click at [110, 124] on div "1 Position details 2 Compensation 3 Job description Position details Name this …" at bounding box center [278, 211] width 525 height 329
click at [129, 157] on span "What category best describes this position?" at bounding box center [73, 160] width 114 height 7
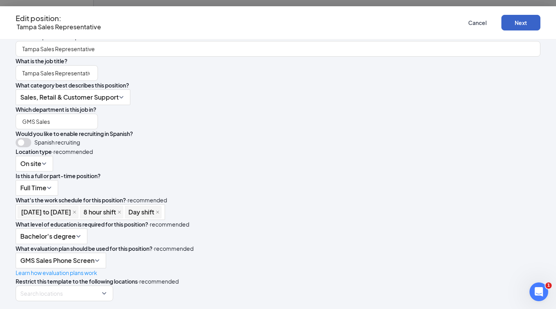
click at [504, 23] on button "Next" at bounding box center [520, 23] width 39 height 16
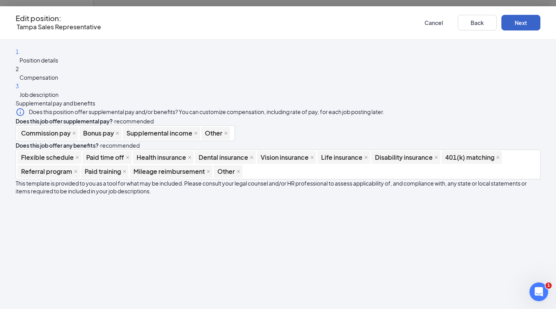
scroll to position [0, 0]
click at [502, 20] on button "Next" at bounding box center [520, 23] width 39 height 16
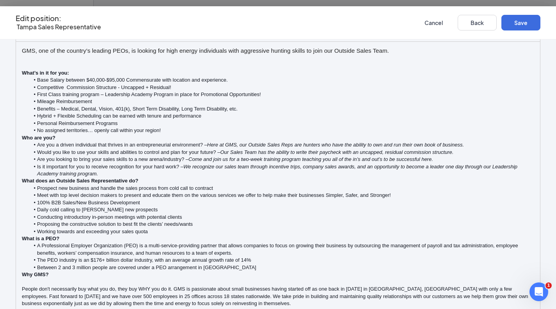
scroll to position [281, 0]
click at [528, 22] on div "Edit position : Tampa Sales Representative Cancel Back Save" at bounding box center [278, 22] width 525 height 17
click at [517, 25] on button "Save" at bounding box center [520, 23] width 39 height 16
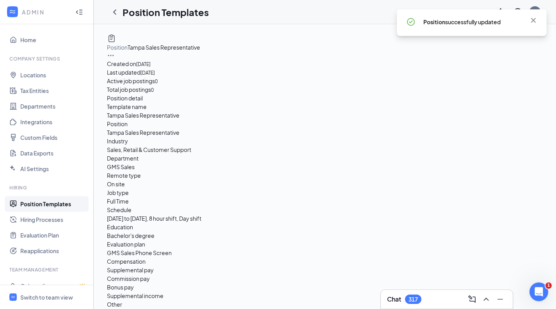
click at [113, 11] on icon "ChevronLeft" at bounding box center [114, 11] width 9 height 9
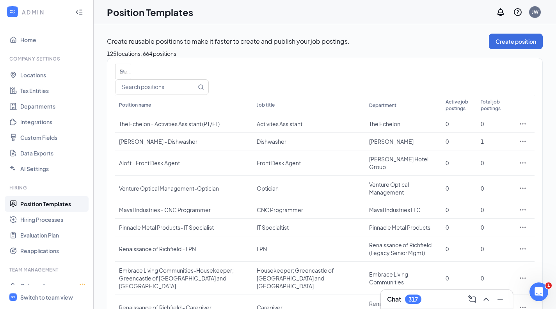
click at [196, 94] on input "text" at bounding box center [155, 87] width 81 height 15
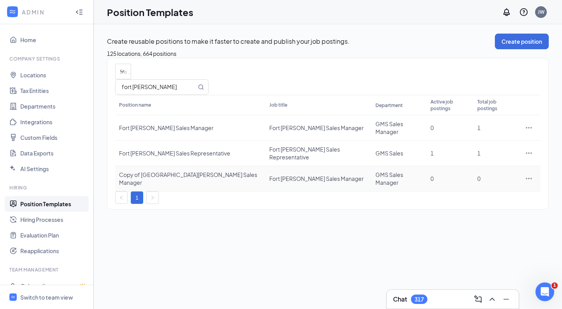
click at [186, 176] on div "Copy of [GEOGRAPHIC_DATA][PERSON_NAME] Sales Manager" at bounding box center [190, 179] width 142 height 16
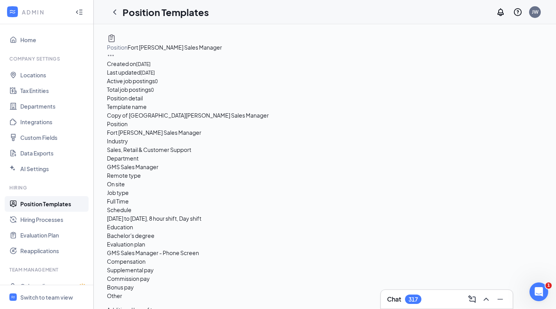
click at [115, 52] on icon "Ellipses" at bounding box center [111, 56] width 8 height 8
click at [494, 62] on span "Edit" at bounding box center [487, 61] width 67 height 9
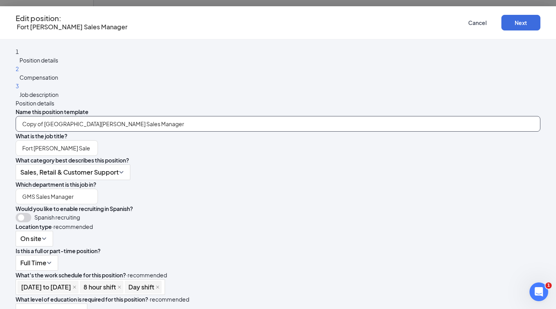
drag, startPoint x: 221, startPoint y: 96, endPoint x: 107, endPoint y: 79, distance: 115.6
click at [106, 85] on div "1 Position details 2 Compensation 3 Job description Position details Name this …" at bounding box center [278, 211] width 525 height 329
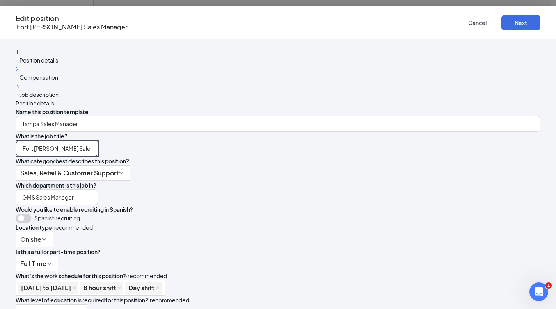
drag, startPoint x: 200, startPoint y: 139, endPoint x: 131, endPoint y: 128, distance: 69.2
click at [128, 130] on div "1 Position details 2 Compensation 3 Job description Position details Name this …" at bounding box center [278, 211] width 525 height 329
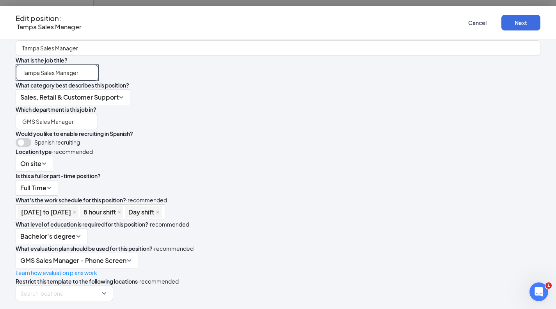
scroll to position [193, 0]
click at [503, 25] on button "Next" at bounding box center [520, 23] width 39 height 16
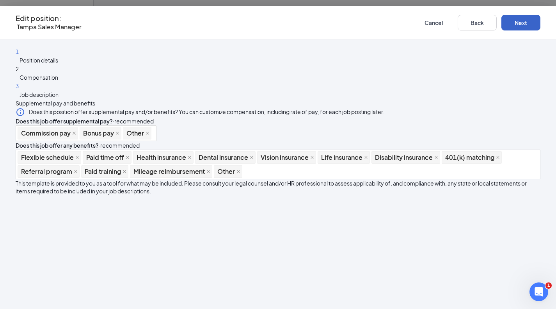
scroll to position [0, 0]
click at [503, 25] on button "Next" at bounding box center [520, 23] width 39 height 16
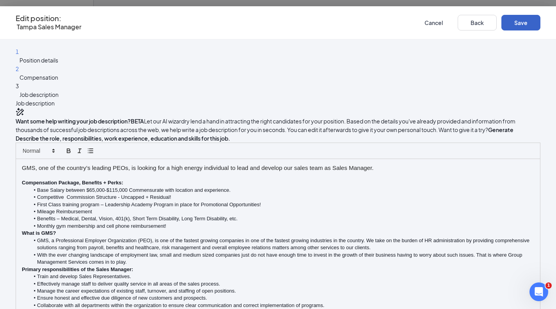
click at [503, 25] on button "Save" at bounding box center [520, 23] width 39 height 16
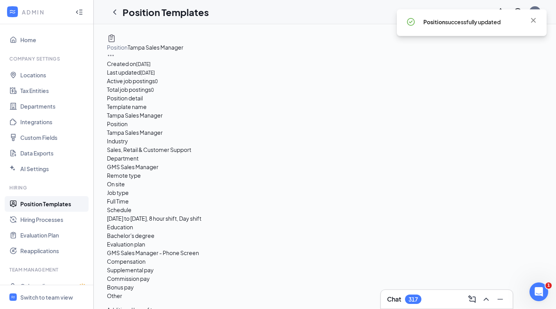
click at [533, 21] on icon "Cross" at bounding box center [533, 20] width 9 height 9
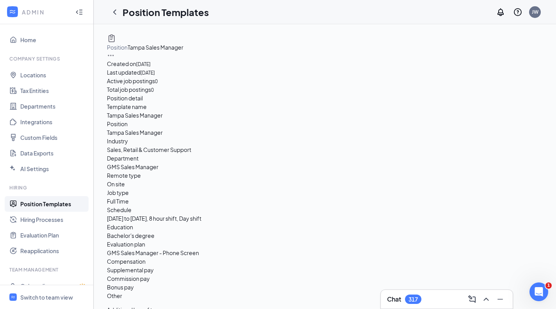
click at [117, 12] on icon "ChevronLeft" at bounding box center [114, 11] width 9 height 9
